Goal: Information Seeking & Learning: Understand process/instructions

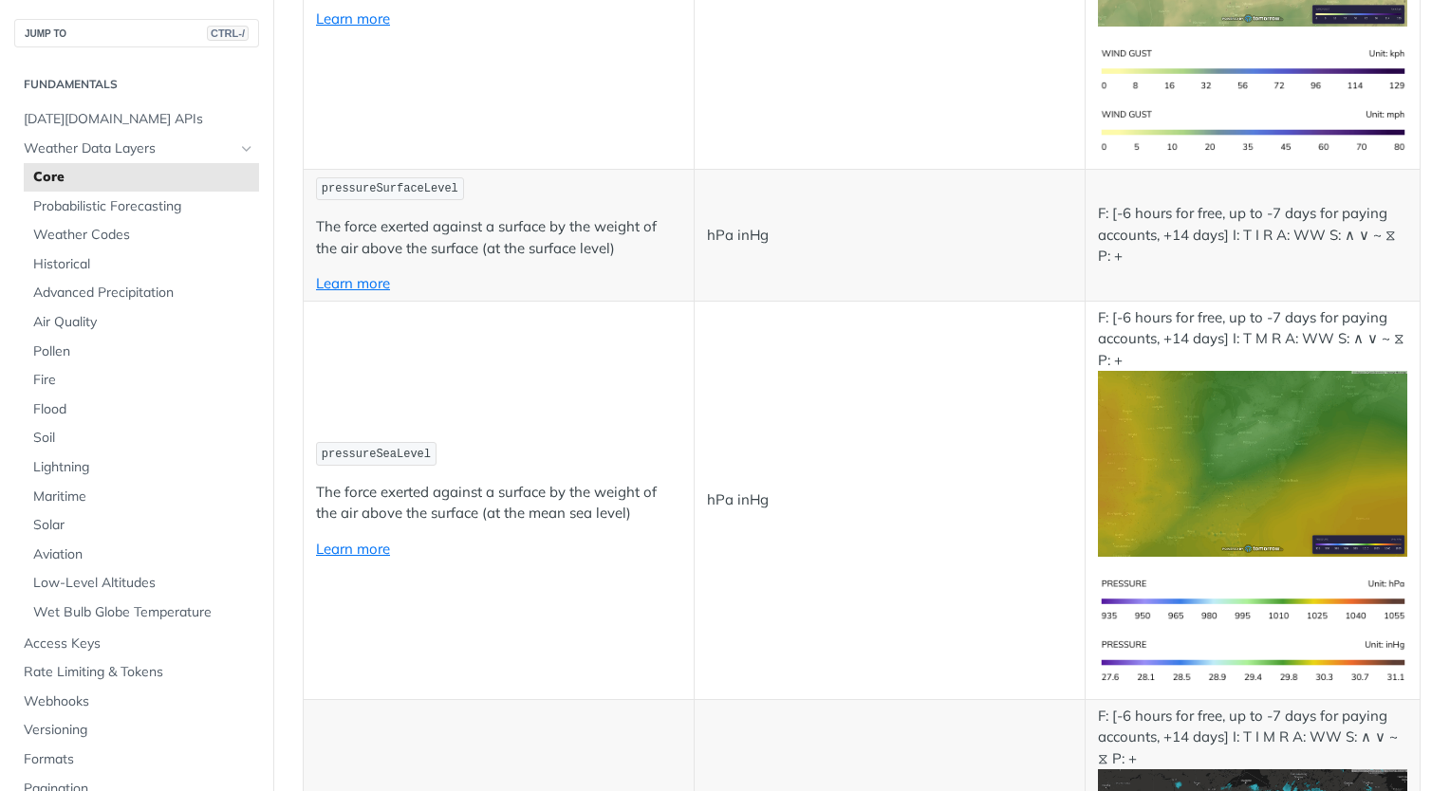
scroll to position [2562, 0]
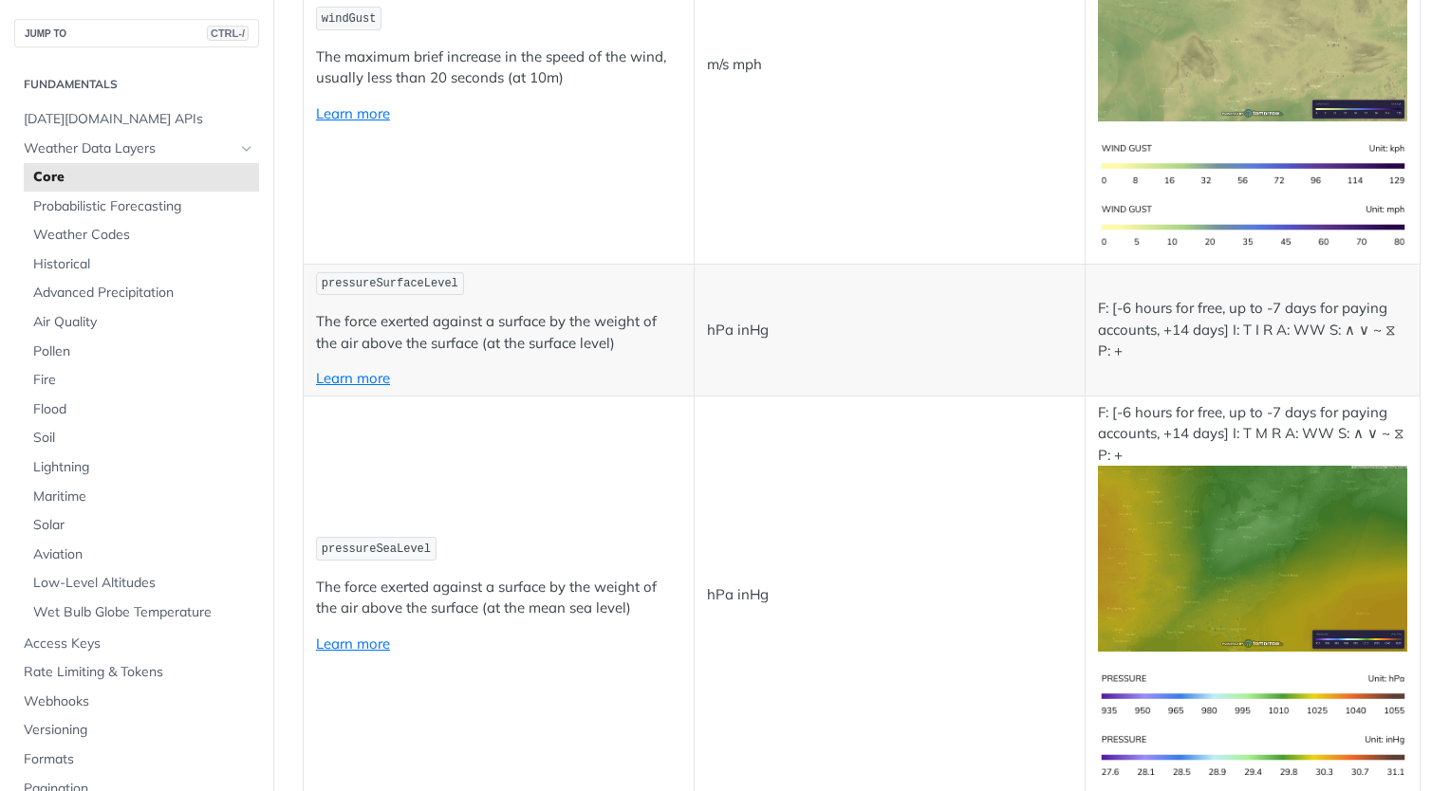
click at [415, 277] on span "pressureSurfaceLevel" at bounding box center [390, 283] width 137 height 13
click at [408, 277] on span "pressureSurfaceLevel" at bounding box center [390, 283] width 137 height 13
drag, startPoint x: 373, startPoint y: 260, endPoint x: 414, endPoint y: 257, distance: 40.9
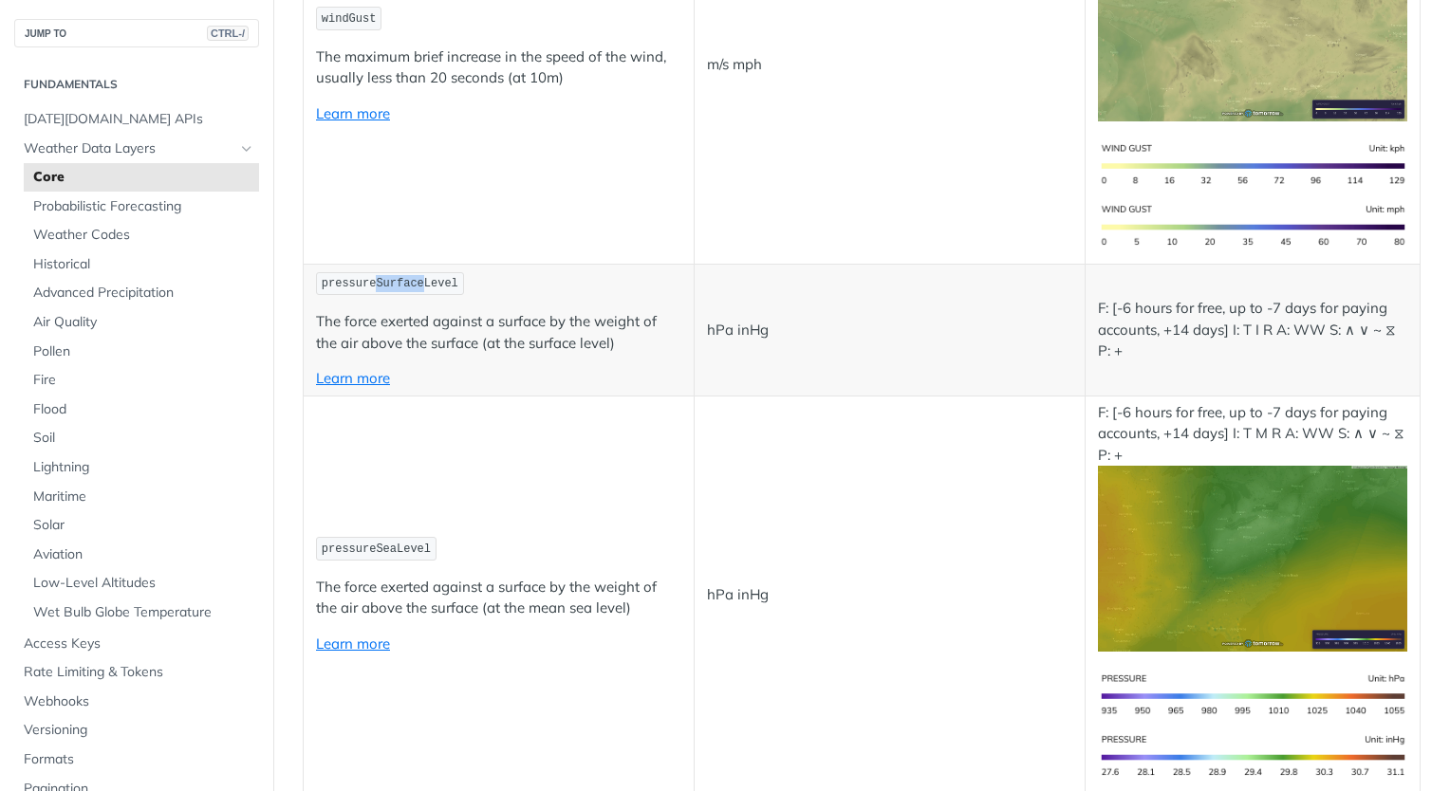
click at [414, 277] on span "pressureSurfaceLevel" at bounding box center [390, 283] width 137 height 13
click at [374, 277] on span "pressureSurfaceLevel" at bounding box center [390, 283] width 137 height 13
drag, startPoint x: 322, startPoint y: 256, endPoint x: 447, endPoint y: 254, distance: 125.3
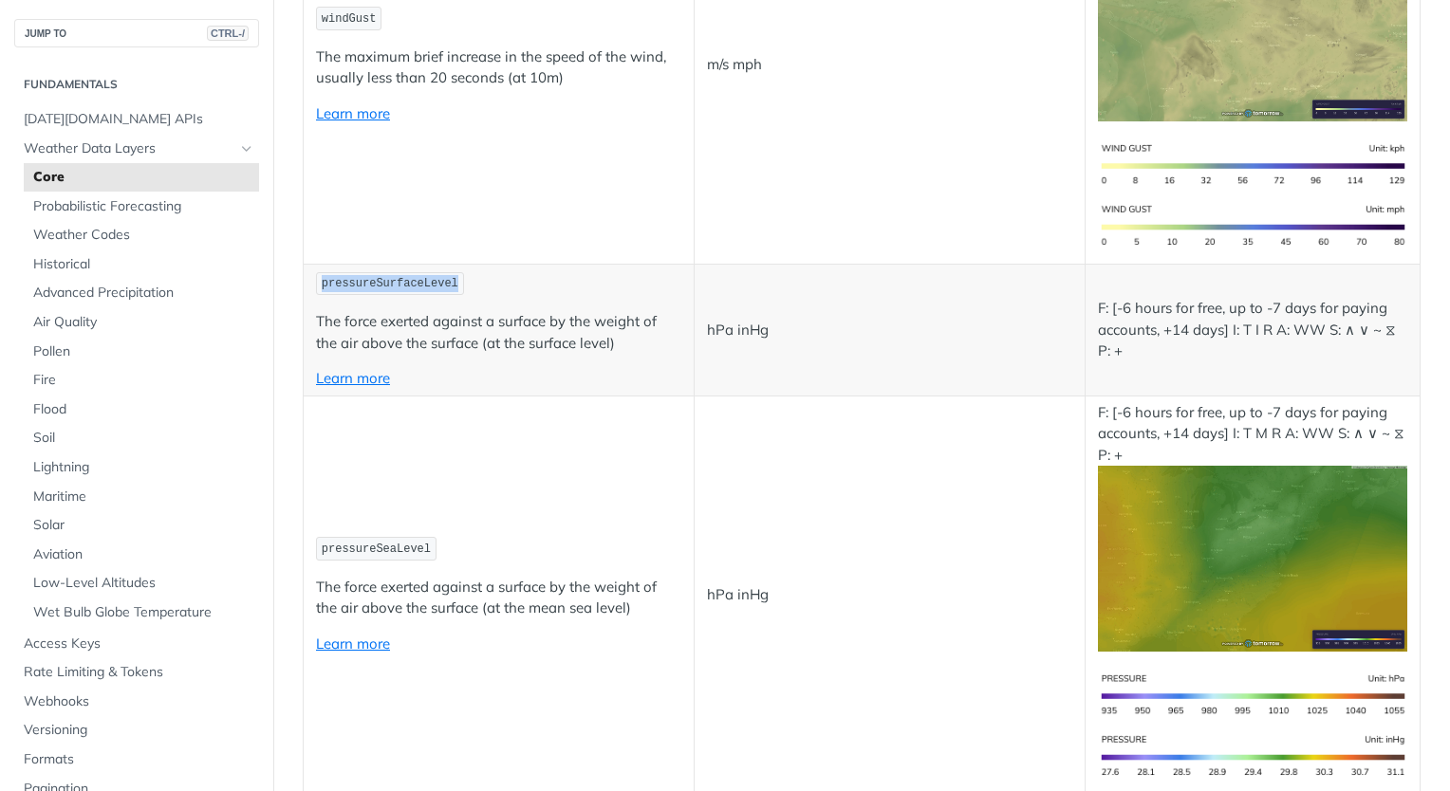
click at [447, 272] on code "pressureSurfaceLevel" at bounding box center [390, 284] width 148 height 24
click at [427, 311] on p "The force exerted against a surface by the weight of the air above the surface …" at bounding box center [498, 332] width 365 height 43
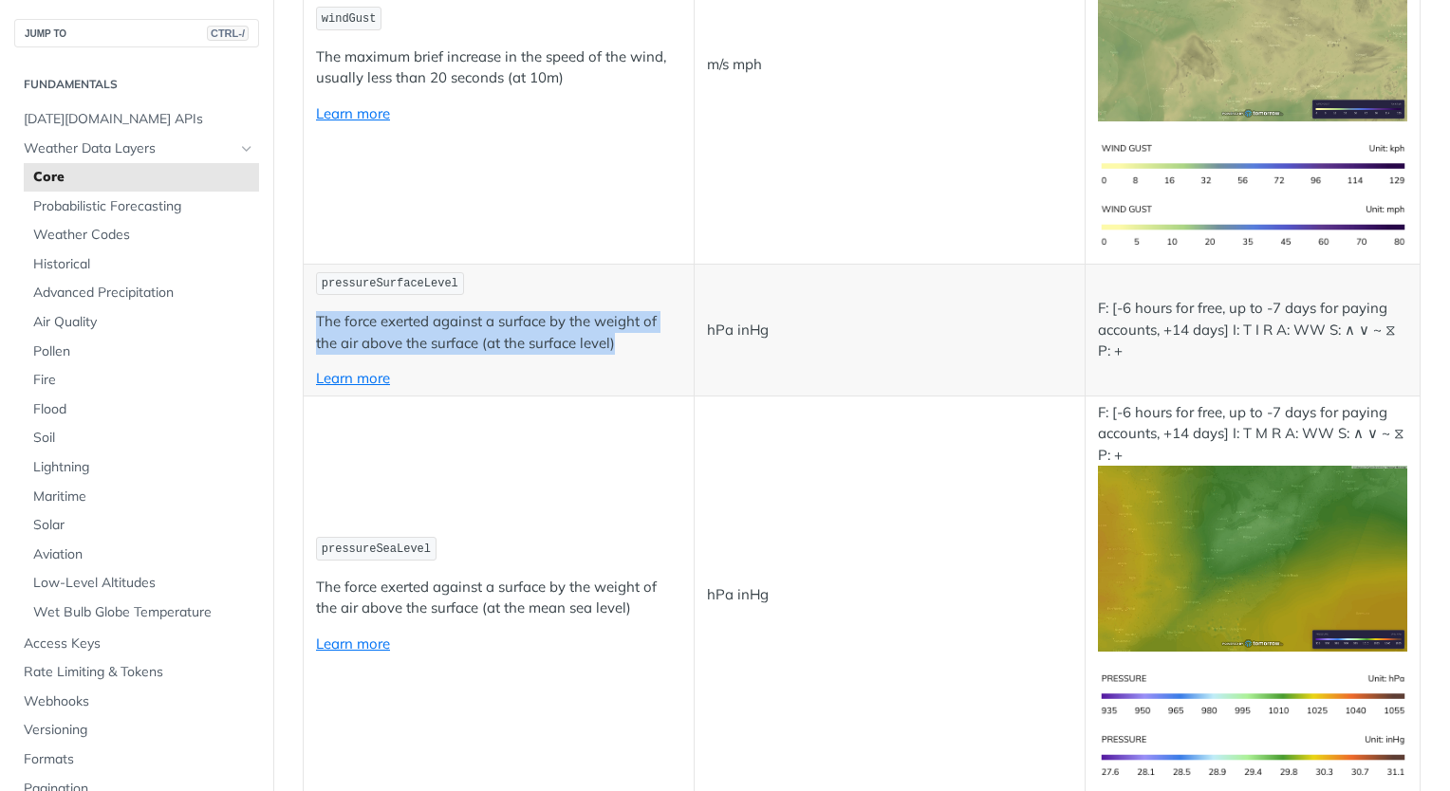
click at [427, 311] on p "The force exerted against a surface by the weight of the air above the surface …" at bounding box center [498, 332] width 365 height 43
click at [585, 311] on p "The force exerted against a surface by the weight of the air above the surface …" at bounding box center [498, 332] width 365 height 43
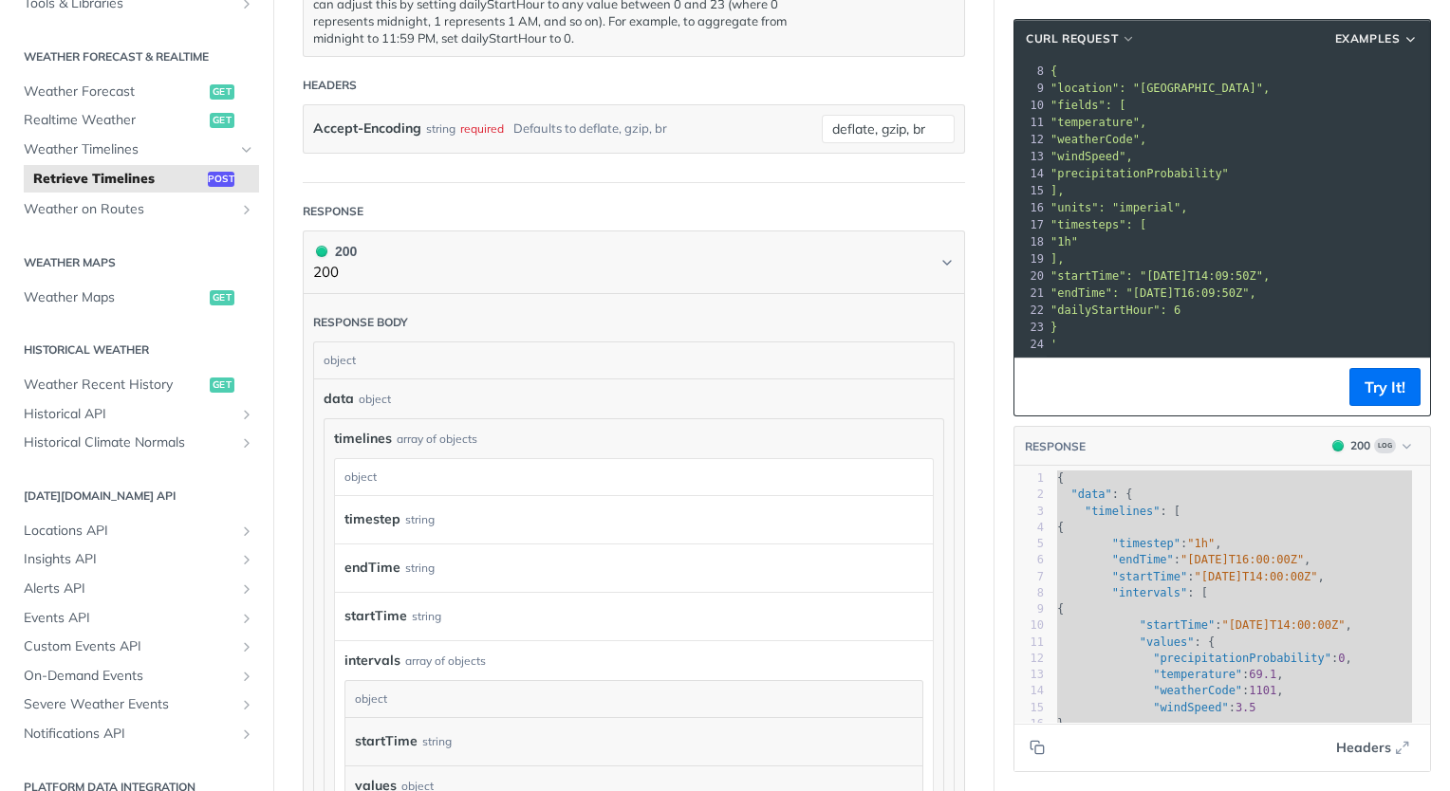
scroll to position [380, 0]
click at [217, 203] on span "Weather on Routes" at bounding box center [129, 206] width 211 height 19
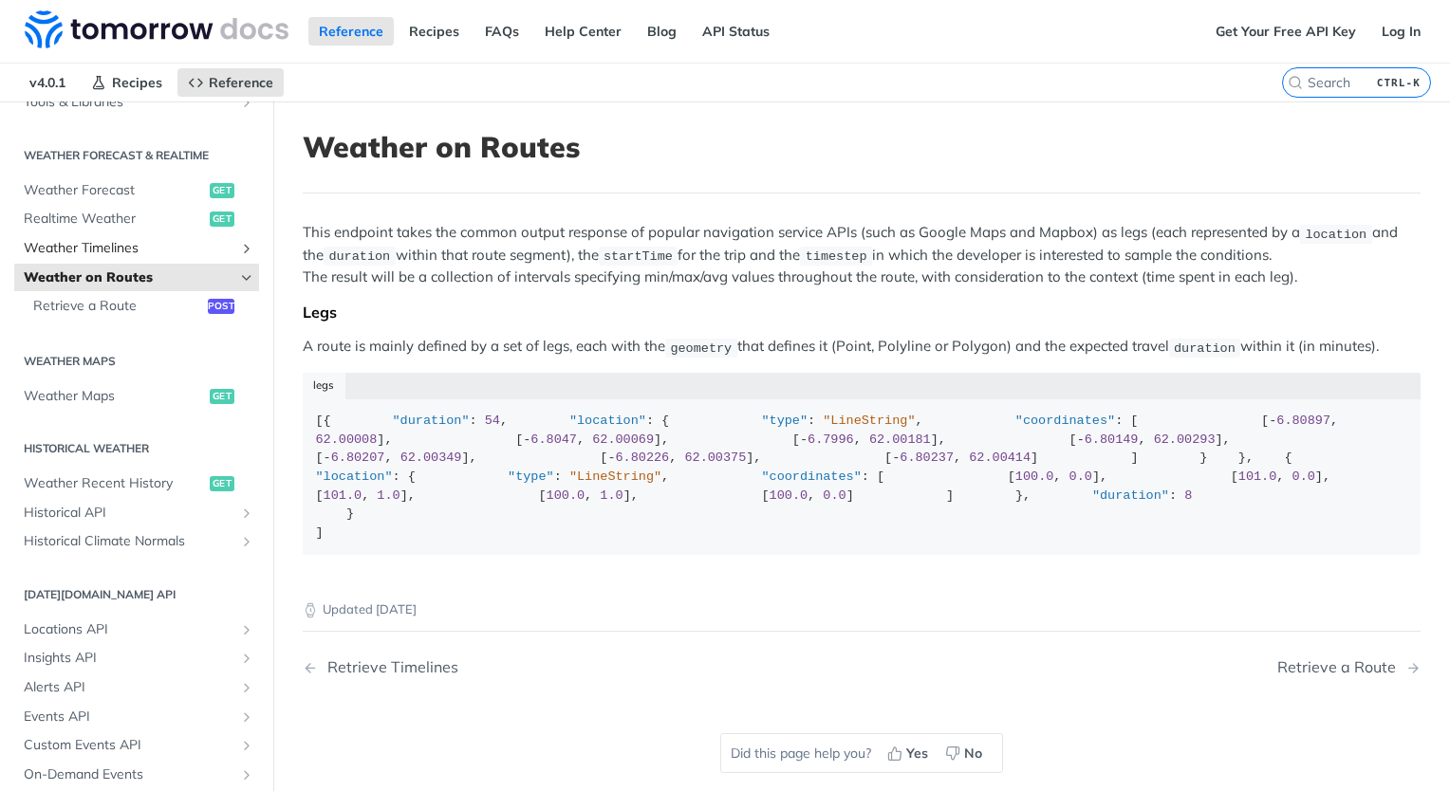
click at [177, 248] on span "Weather Timelines" at bounding box center [129, 248] width 211 height 19
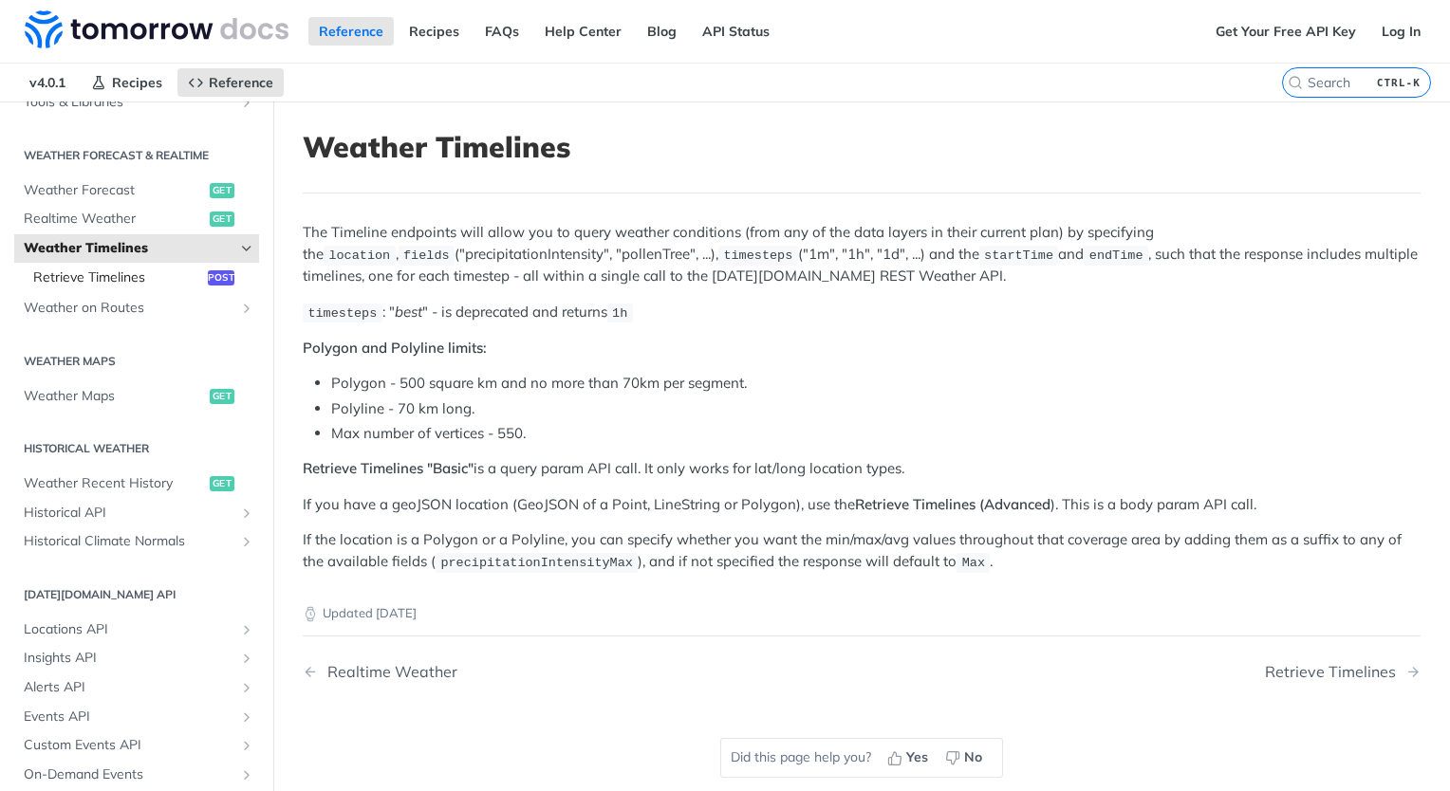
click at [208, 278] on span "post" at bounding box center [221, 277] width 27 height 15
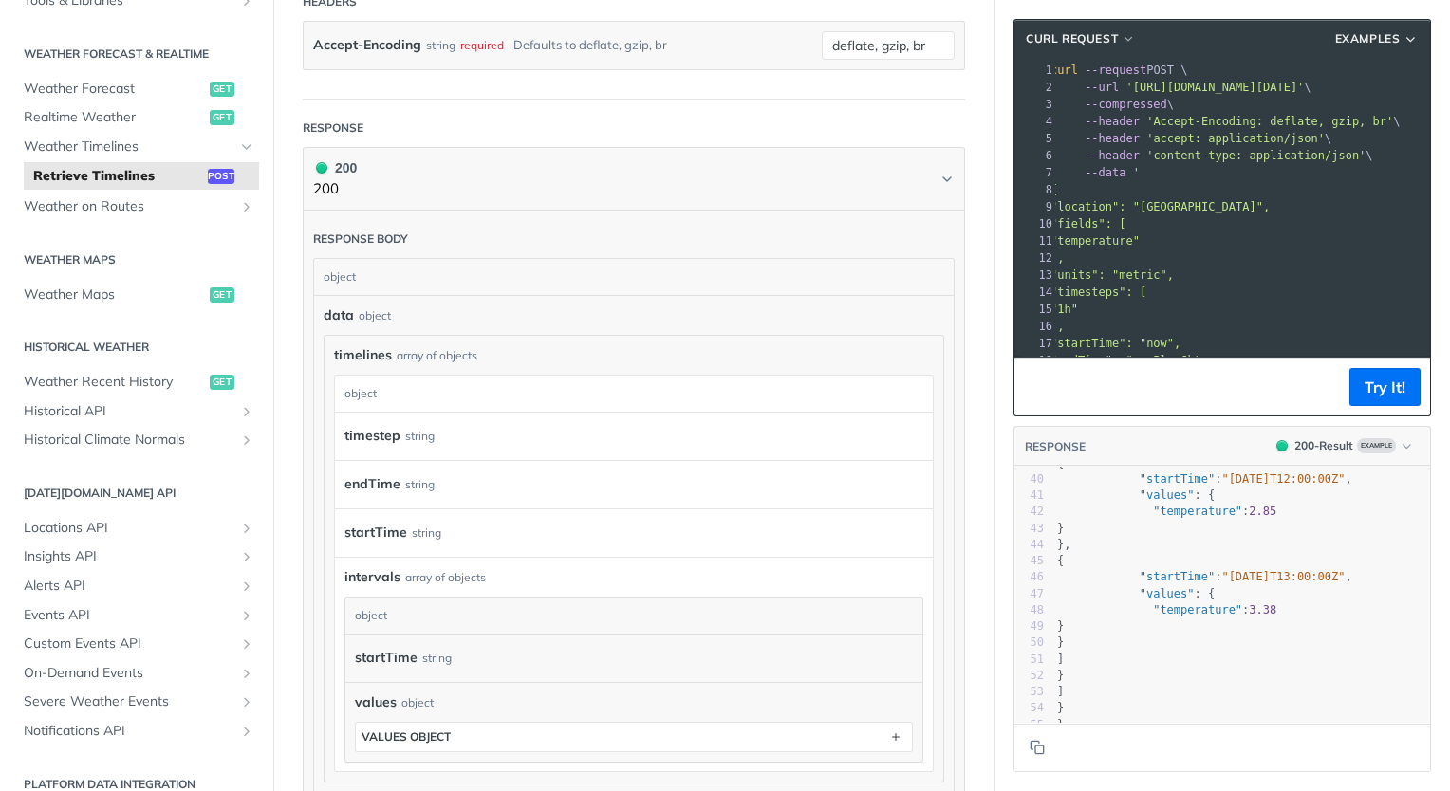
scroll to position [0, 207]
